Goal: Complete application form

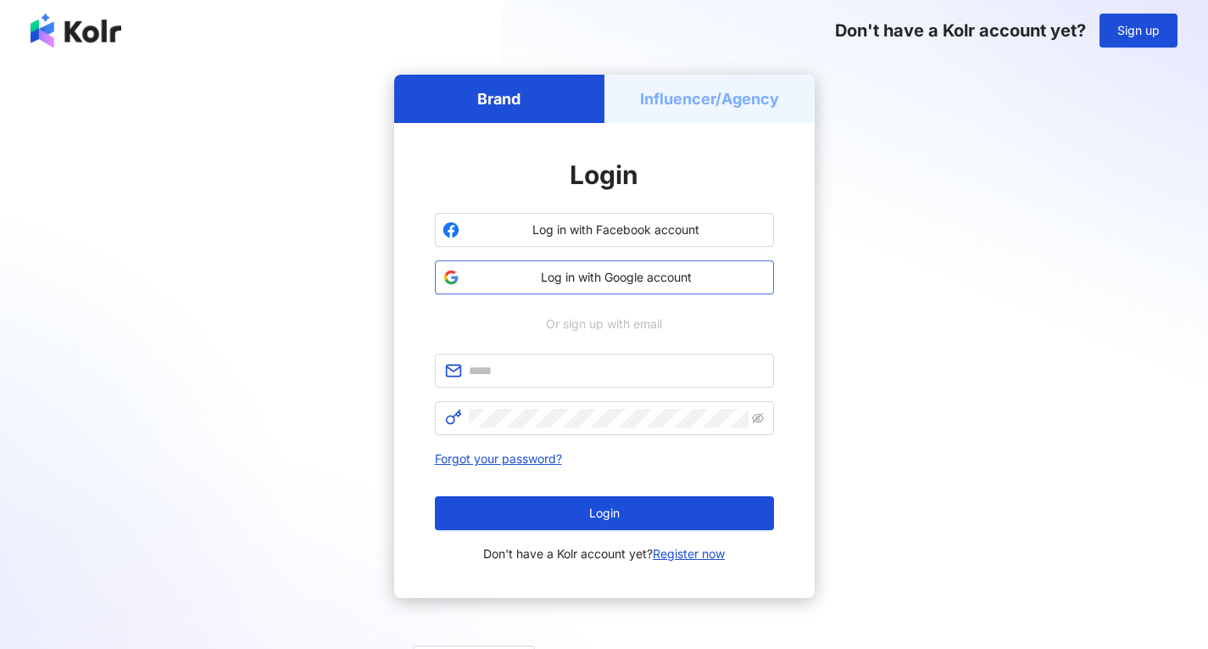
click at [633, 275] on span "Log in with Google account" at bounding box center [616, 277] width 300 height 17
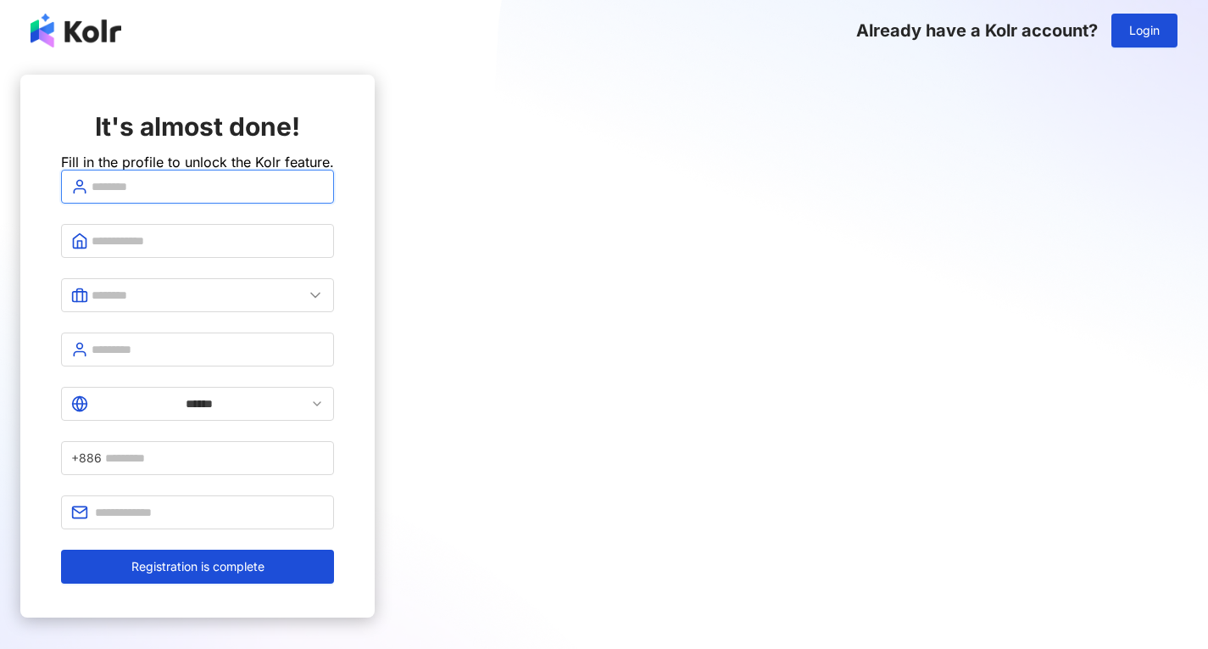
click at [324, 196] on input "text" at bounding box center [208, 186] width 232 height 19
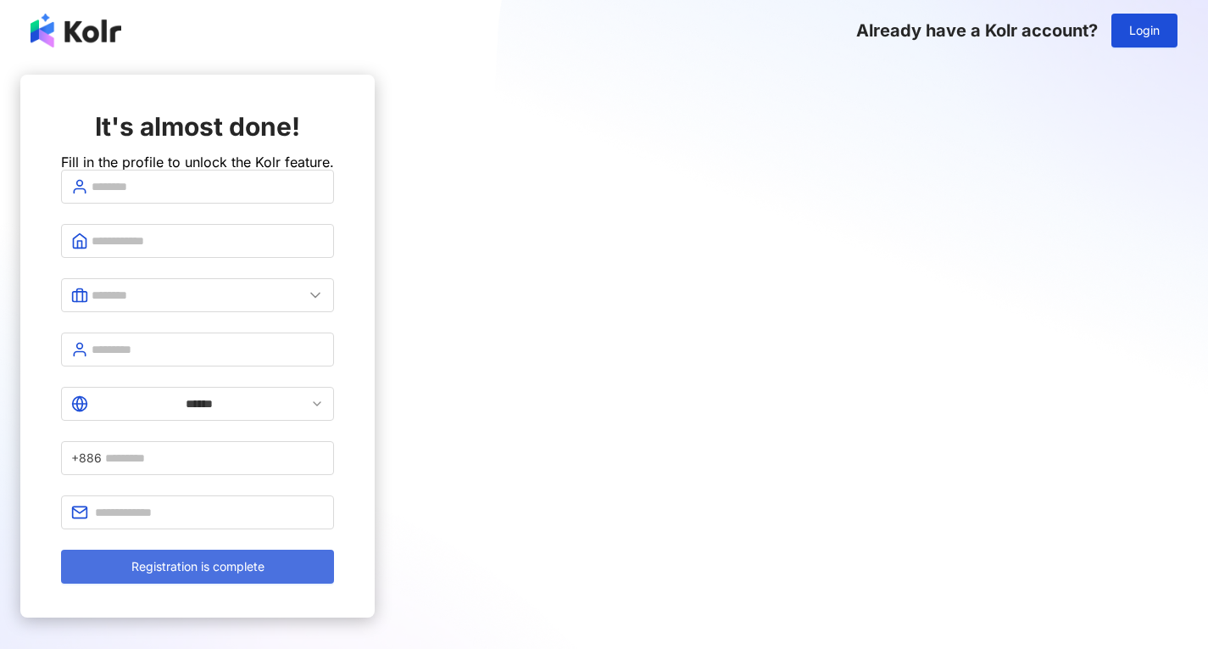
click at [334, 549] on button "Registration is complete" at bounding box center [197, 566] width 273 height 34
